Goal: Find specific page/section: Find specific page/section

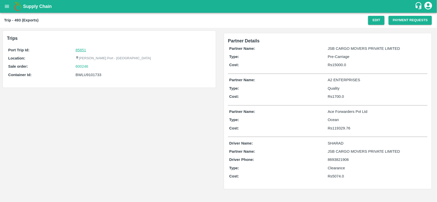
click at [79, 50] on link "85851" at bounding box center [80, 50] width 10 height 4
click at [97, 67] on div "600246" at bounding box center [142, 67] width 135 height 6
copy link "600246"
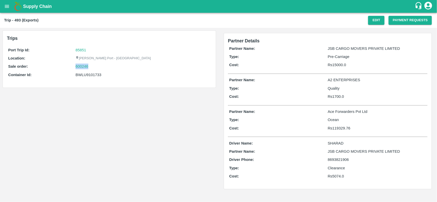
click at [97, 67] on div "600246" at bounding box center [142, 67] width 135 height 6
click at [77, 66] on link "600246" at bounding box center [81, 67] width 13 height 6
click at [84, 73] on div "BWLU9101733" at bounding box center [142, 75] width 135 height 6
copy div "BWLU9101733"
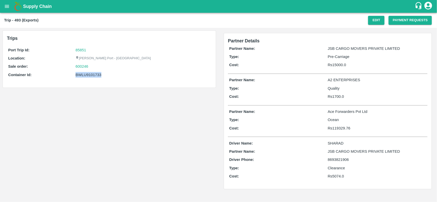
click at [84, 73] on div "BWLU9101733" at bounding box center [142, 75] width 135 height 6
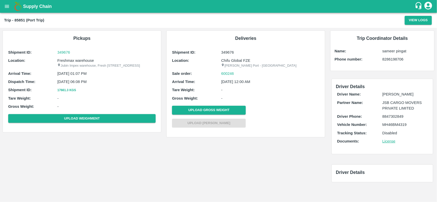
click at [86, 57] on div "Shipment ID: 349676 Location: Freshmax warehouse Jubin Impex warehouse, Fresh m…" at bounding box center [82, 87] width 150 height 78
copy p "warehouse"
click at [86, 57] on div "Shipment ID: 349676 Location: Freshmax warehouse Jubin Impex warehouse, Fresh m…" at bounding box center [82, 87] width 150 height 78
copy p "Freshmax warehouse"
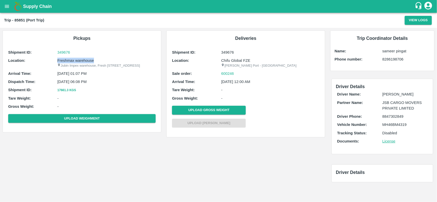
click at [86, 57] on div "Shipment ID: 349676 Location: Freshmax warehouse Jubin Impex warehouse, Fresh m…" at bounding box center [82, 87] width 150 height 78
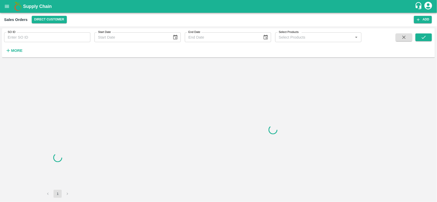
click at [52, 39] on input "SO ID" at bounding box center [47, 37] width 86 height 10
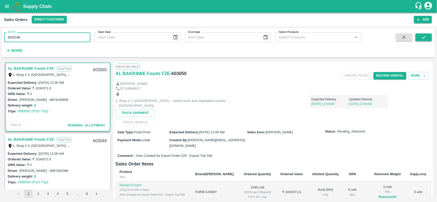
type input "600246"
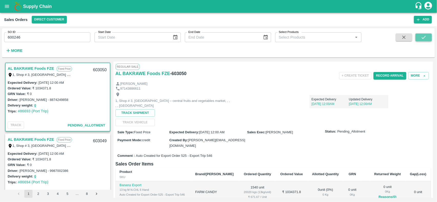
click at [426, 35] on icon "submit" at bounding box center [424, 38] width 6 height 6
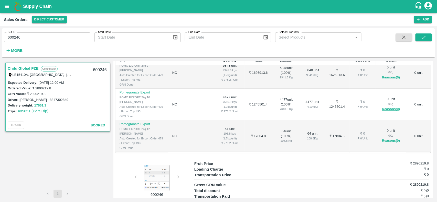
scroll to position [118, 0]
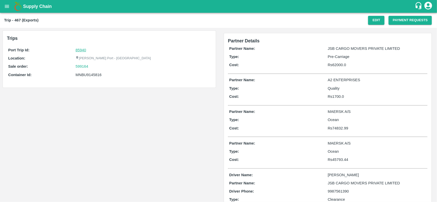
click at [84, 49] on link "85940" at bounding box center [80, 50] width 10 height 4
click at [99, 66] on div "599164" at bounding box center [142, 67] width 135 height 6
copy link "599164"
click at [99, 66] on div "599164" at bounding box center [142, 67] width 135 height 6
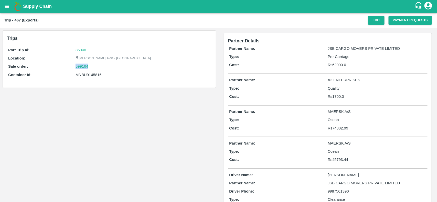
click at [99, 66] on div "599164" at bounding box center [142, 67] width 135 height 6
click at [80, 63] on div "Port Trip Id: 85940 Location: Jawaharlal Nehru Port - Nhava Sheva Sale order: 5…" at bounding box center [109, 64] width 205 height 36
click at [80, 64] on link "599164" at bounding box center [81, 67] width 13 height 6
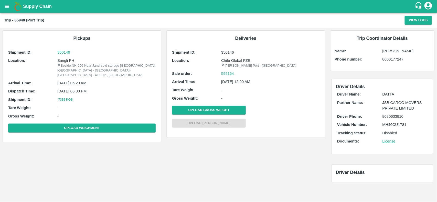
click at [64, 60] on p "Sangli PH" at bounding box center [106, 61] width 98 height 6
copy p "Sangli PH"
click at [64, 60] on p "Sangli PH" at bounding box center [106, 61] width 98 height 6
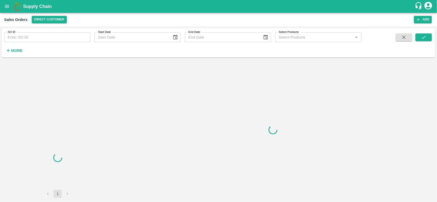
click at [53, 41] on input "SO ID" at bounding box center [47, 37] width 86 height 10
click at [53, 41] on input "599164" at bounding box center [47, 37] width 86 height 10
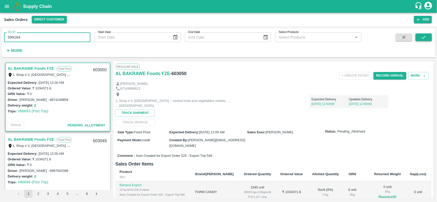
type input "599164"
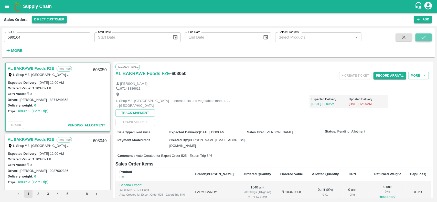
click at [431, 37] on button "submit" at bounding box center [423, 38] width 16 height 8
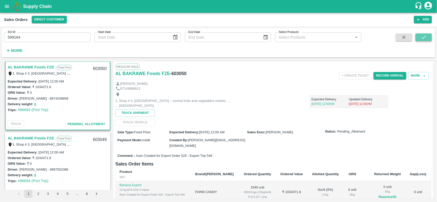
click at [424, 38] on icon "submit" at bounding box center [423, 37] width 4 height 3
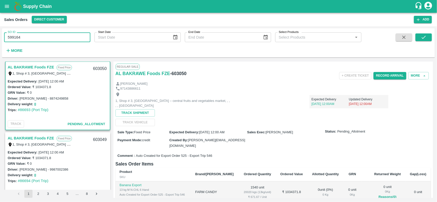
click at [66, 37] on input "599164" at bounding box center [47, 37] width 86 height 10
click at [66, 37] on input "SO ID" at bounding box center [47, 37] width 86 height 10
paste input "text"
type input "599164"
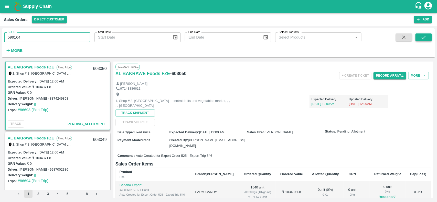
click at [424, 35] on icon "submit" at bounding box center [424, 38] width 6 height 6
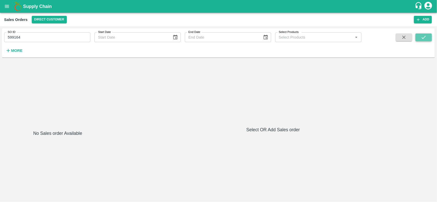
click at [422, 38] on icon "submit" at bounding box center [424, 38] width 6 height 6
